Goal: Information Seeking & Learning: Learn about a topic

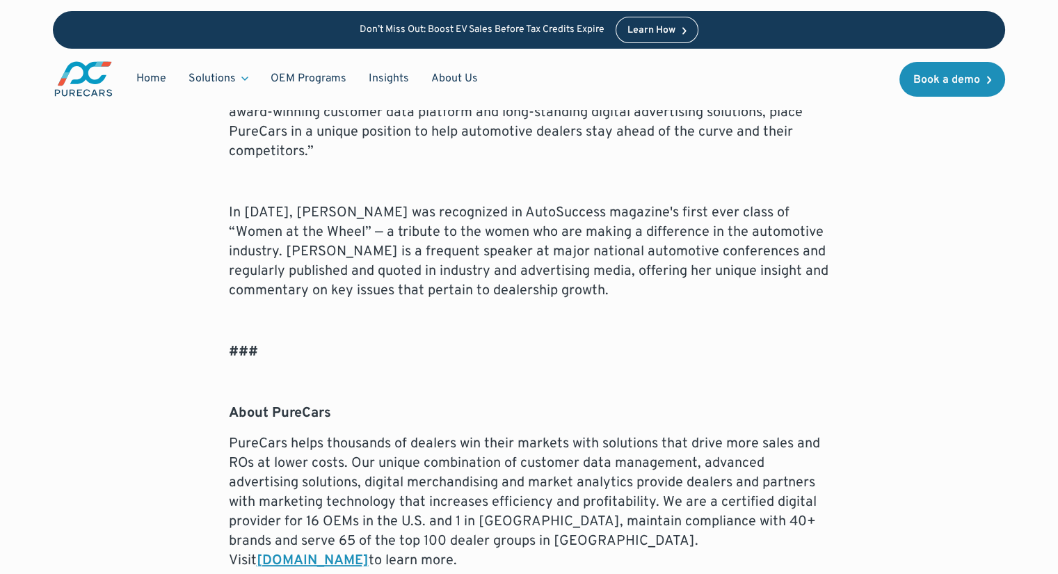
scroll to position [1218, 0]
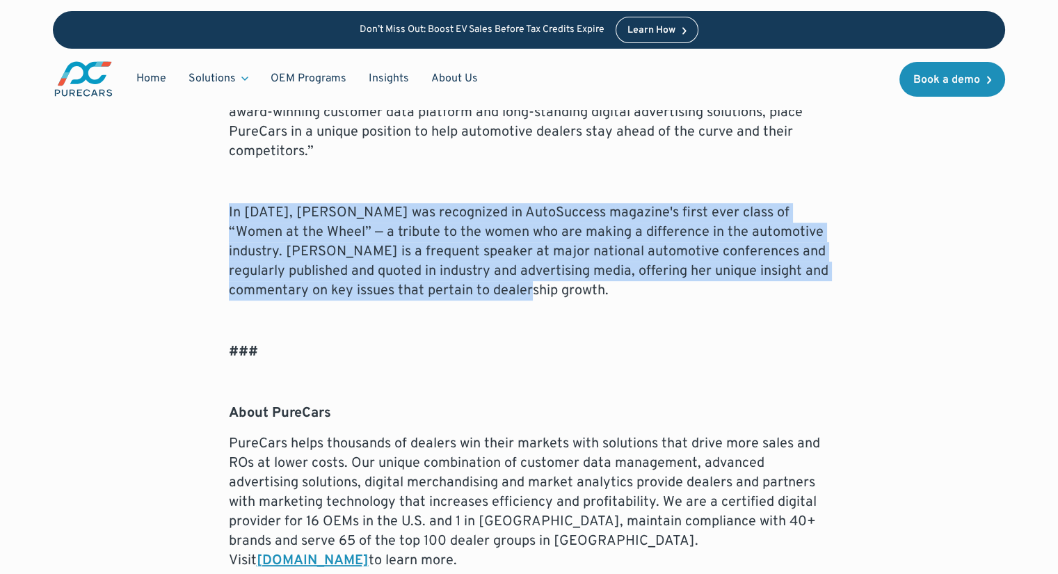
drag, startPoint x: 228, startPoint y: 190, endPoint x: 637, endPoint y: 268, distance: 416.2
click at [637, 268] on p "In [DATE], [PERSON_NAME] was recognized in AutoSuccess magazine's first ever cl…" at bounding box center [529, 251] width 601 height 97
drag, startPoint x: 637, startPoint y: 268, endPoint x: 325, endPoint y: 193, distance: 320.4
click at [325, 203] on p "In [DATE], [PERSON_NAME] was recognized in AutoSuccess magazine's first ever cl…" at bounding box center [529, 251] width 601 height 97
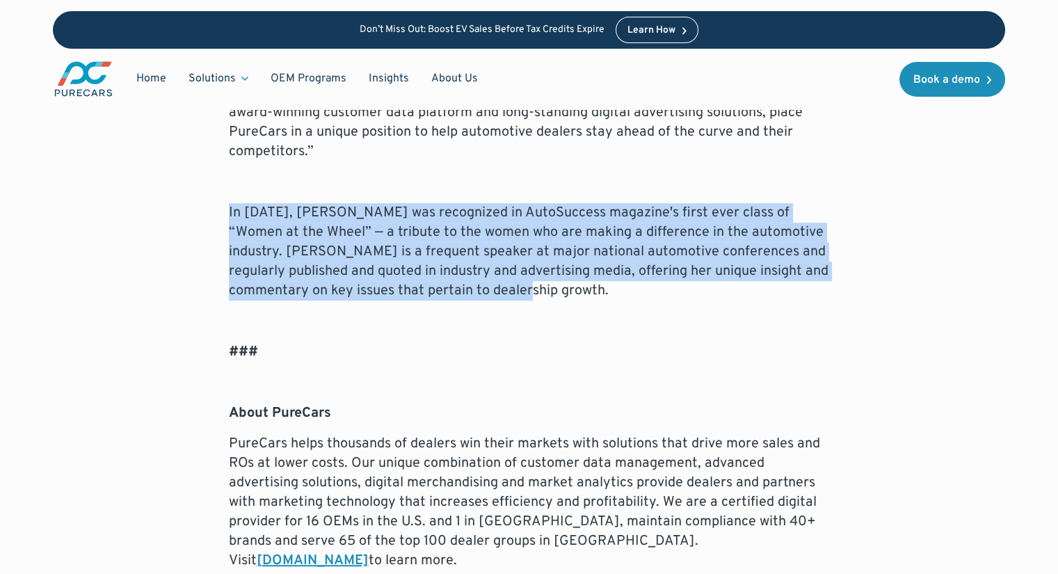
drag, startPoint x: 217, startPoint y: 185, endPoint x: 608, endPoint y: 273, distance: 401.3
click at [608, 273] on div "ATLANTA – ([DATE]) – PureCars, the leading customer data and marketing platform…" at bounding box center [529, 79] width 952 height 1104
click at [608, 273] on p "In [DATE], [PERSON_NAME] was recognized in AutoSuccess magazine's first ever cl…" at bounding box center [529, 251] width 601 height 97
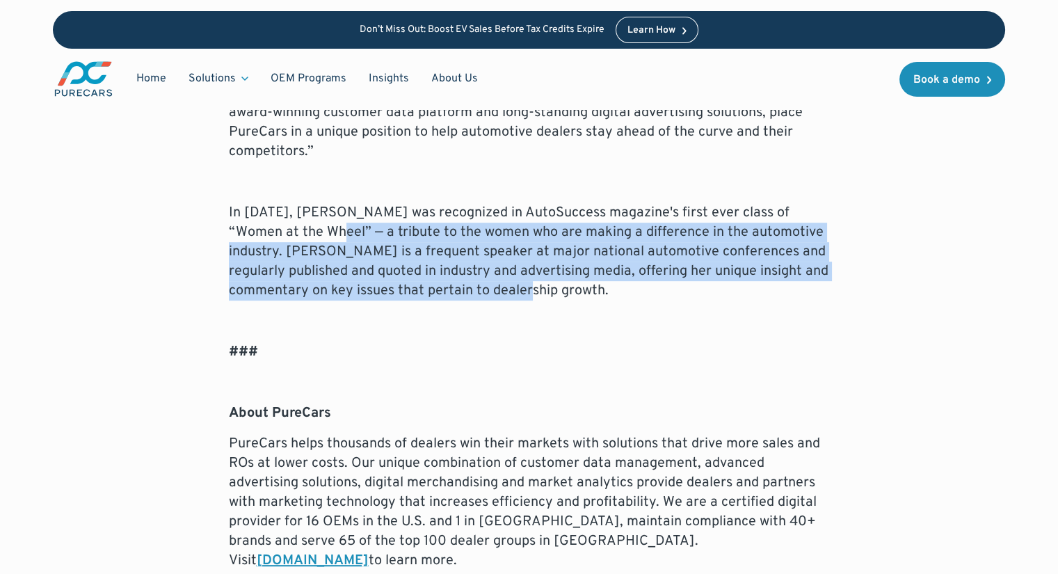
drag, startPoint x: 608, startPoint y: 273, endPoint x: 284, endPoint y: 204, distance: 331.9
click at [284, 204] on p "In [DATE], [PERSON_NAME] was recognized in AutoSuccess magazine's first ever cl…" at bounding box center [529, 251] width 601 height 97
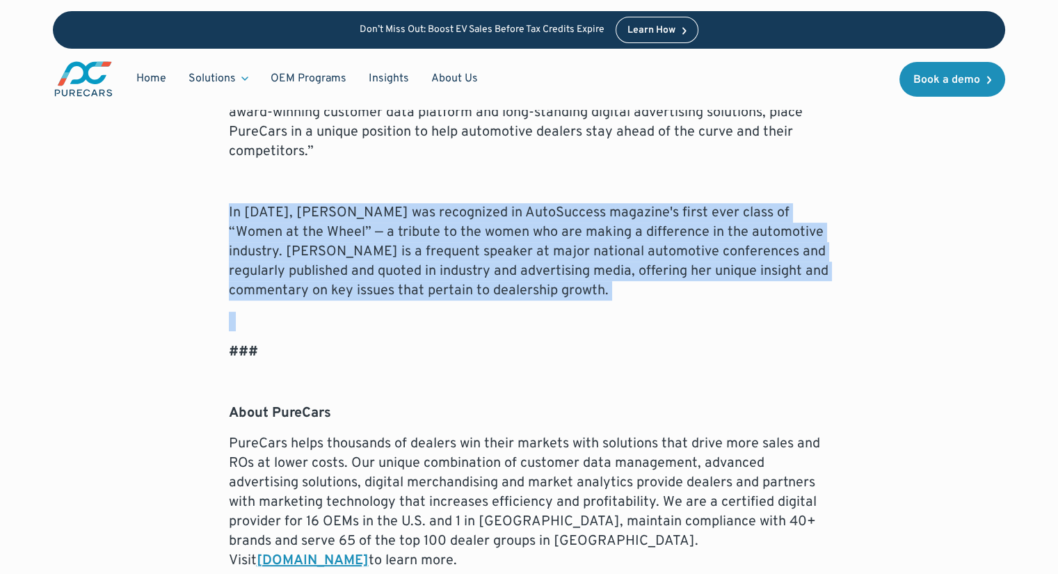
drag, startPoint x: 206, startPoint y: 186, endPoint x: 659, endPoint y: 283, distance: 463.5
click at [659, 283] on div "ATLANTA – ([DATE]) – PureCars, the leading customer data and marketing platform…" at bounding box center [529, 79] width 952 height 1104
click at [659, 283] on div "ATLANTA – ([DATE]) – PureCars, the leading customer data and marketing platform…" at bounding box center [529, 79] width 601 height 1104
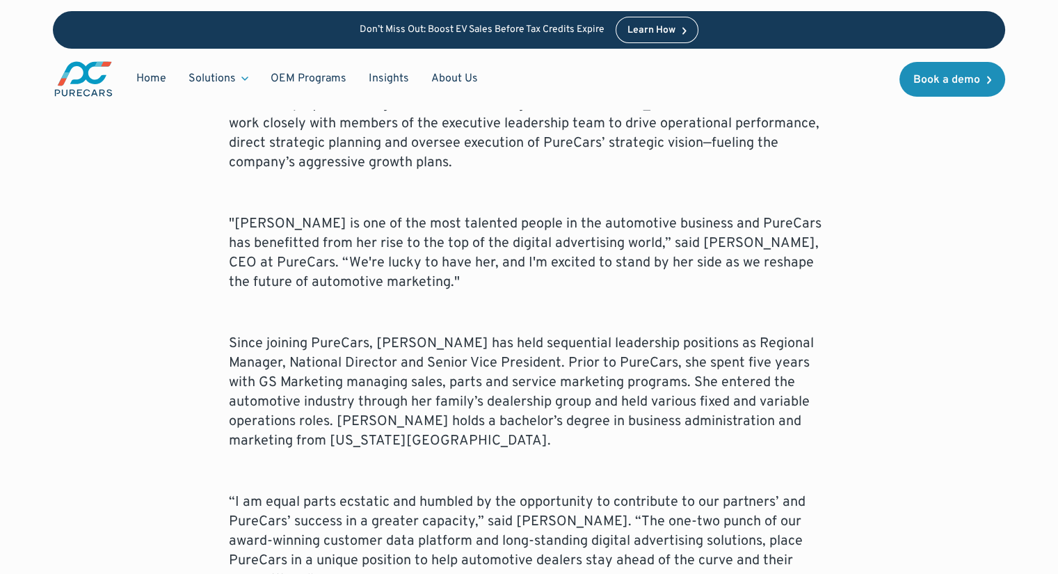
scroll to position [787, 0]
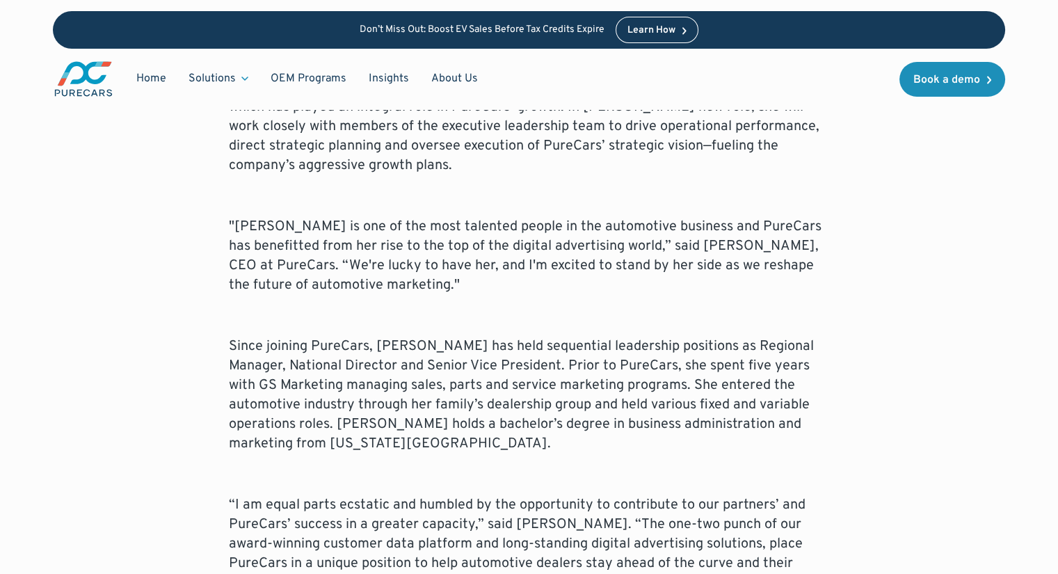
click at [620, 302] on div "ATLANTA – ([DATE]) – PureCars, the leading customer data and marketing platform…" at bounding box center [529, 510] width 601 height 1104
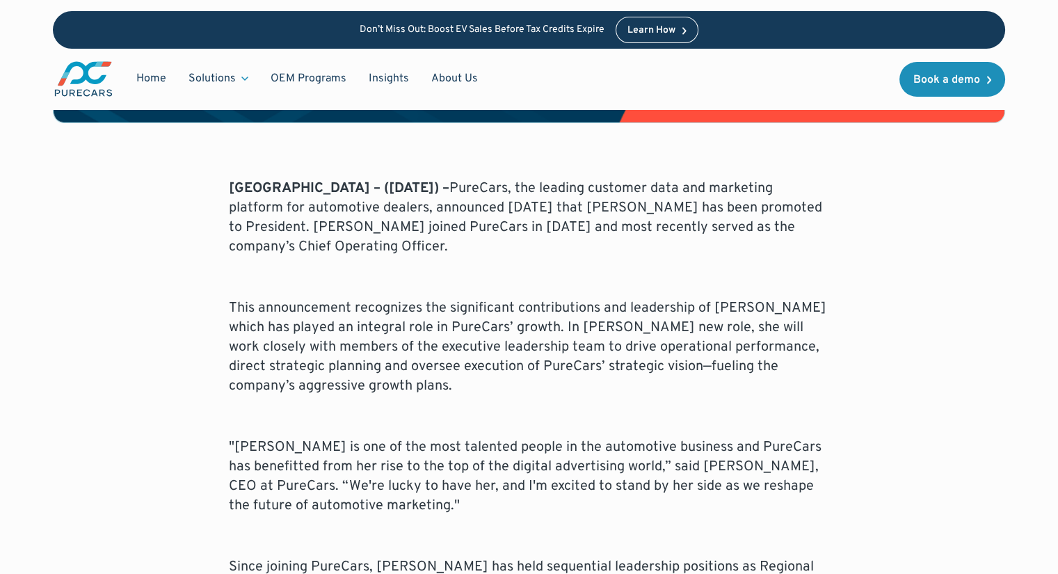
scroll to position [567, 0]
